Goal: Navigation & Orientation: Understand site structure

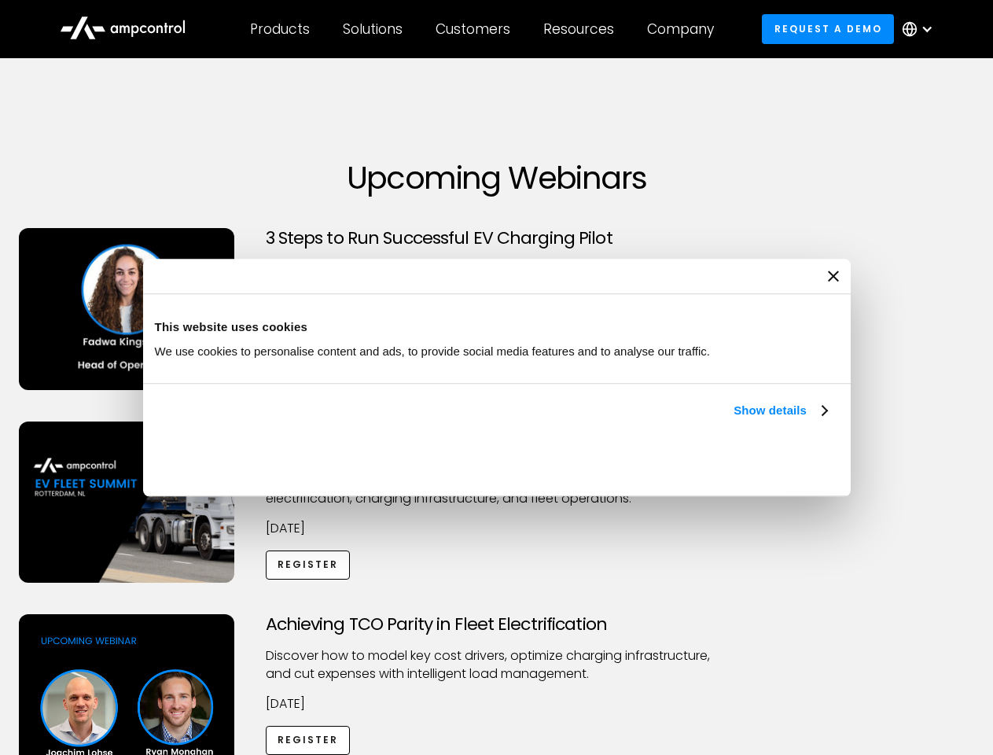
click at [733, 420] on link "Show details" at bounding box center [779, 410] width 93 height 19
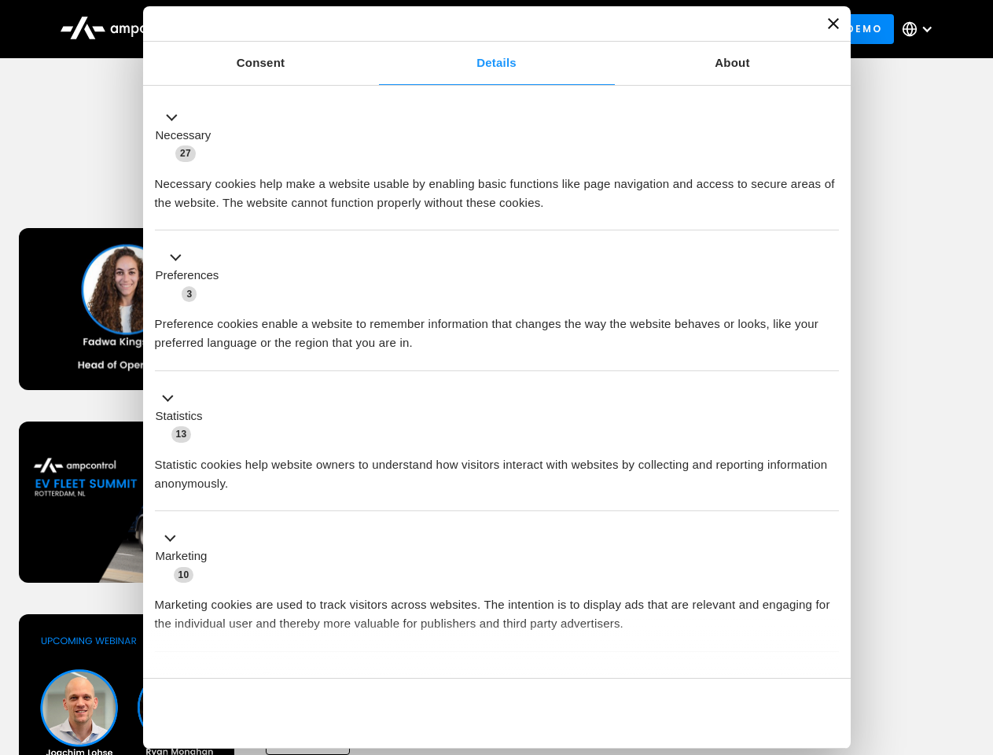
click at [828, 212] on div "Necessary cookies help make a website usable by enabling basic functions like p…" at bounding box center [497, 188] width 684 height 50
click at [975, 634] on div "Achieving TCO Parity in Fleet Electrification Discover how to model key cost dr…" at bounding box center [496, 737] width 987 height 247
click at [483, 29] on div "Customers" at bounding box center [472, 28] width 75 height 17
click at [279, 29] on div "Products" at bounding box center [280, 28] width 60 height 17
click at [373, 29] on div "Solutions" at bounding box center [373, 28] width 60 height 17
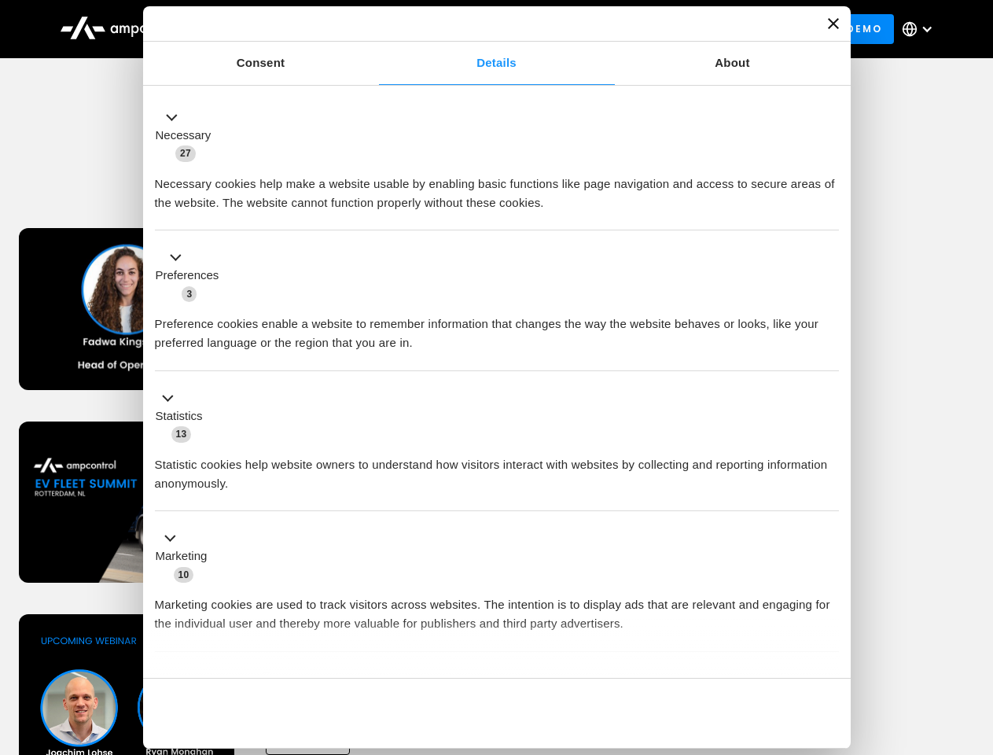
click at [476, 29] on div "Customers" at bounding box center [472, 28] width 75 height 17
click at [582, 29] on div "Resources" at bounding box center [578, 28] width 71 height 17
click at [685, 29] on div "Company" at bounding box center [680, 28] width 67 height 17
click at [921, 29] on div at bounding box center [926, 29] width 13 height 13
